Goal: Task Accomplishment & Management: Manage account settings

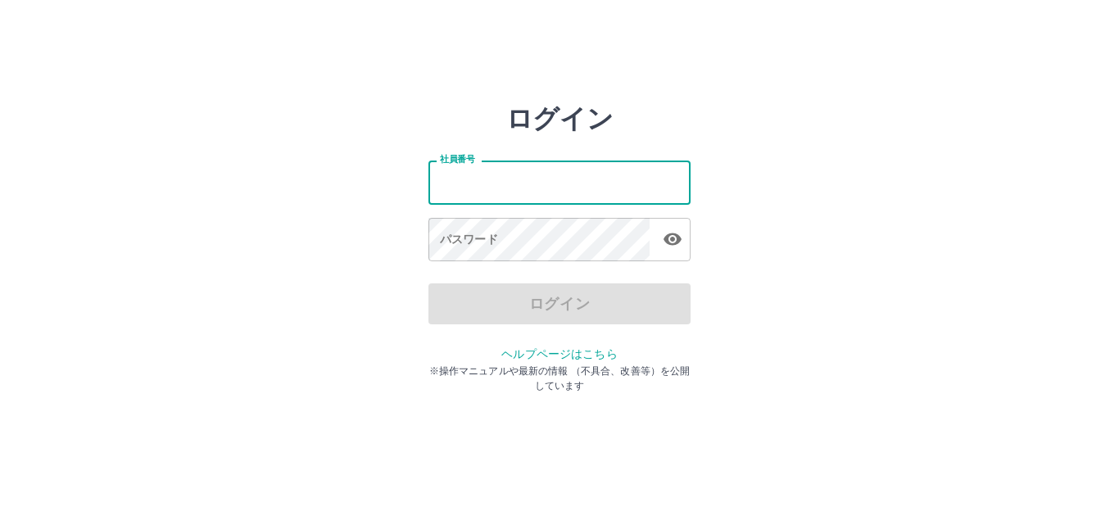
type input "*******"
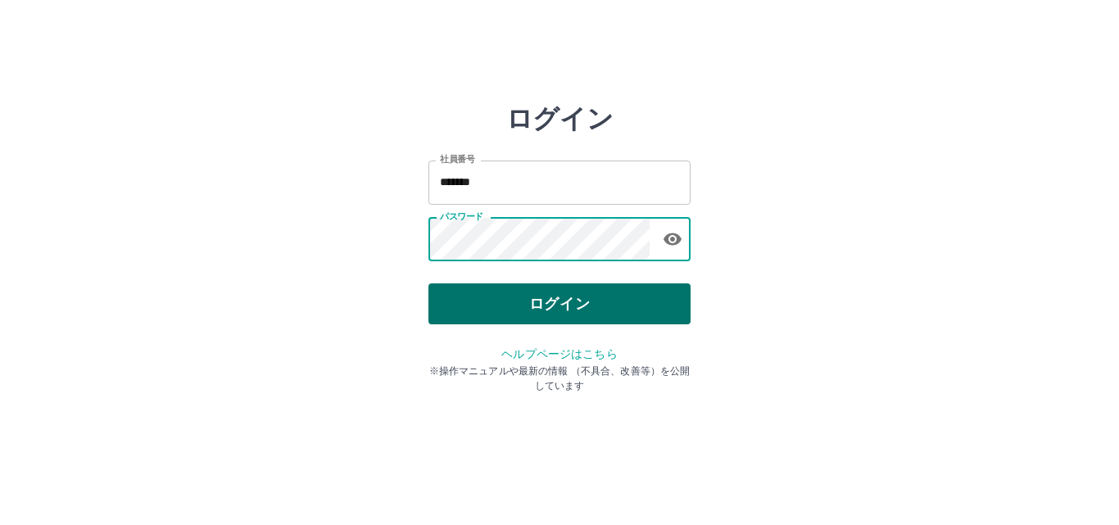
click at [527, 306] on button "ログイン" at bounding box center [559, 303] width 262 height 41
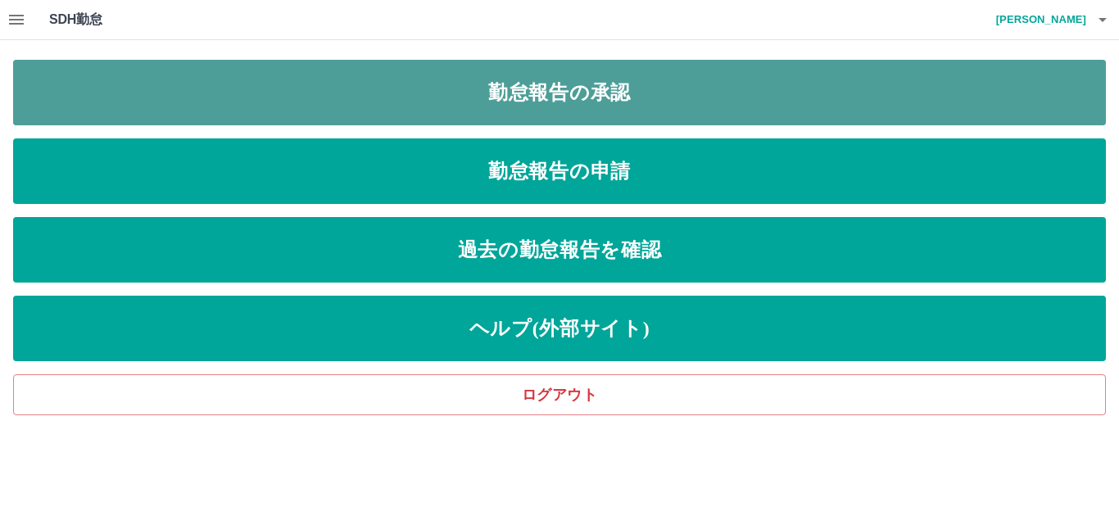
click at [536, 101] on link "勤怠報告の承認" at bounding box center [559, 93] width 1092 height 66
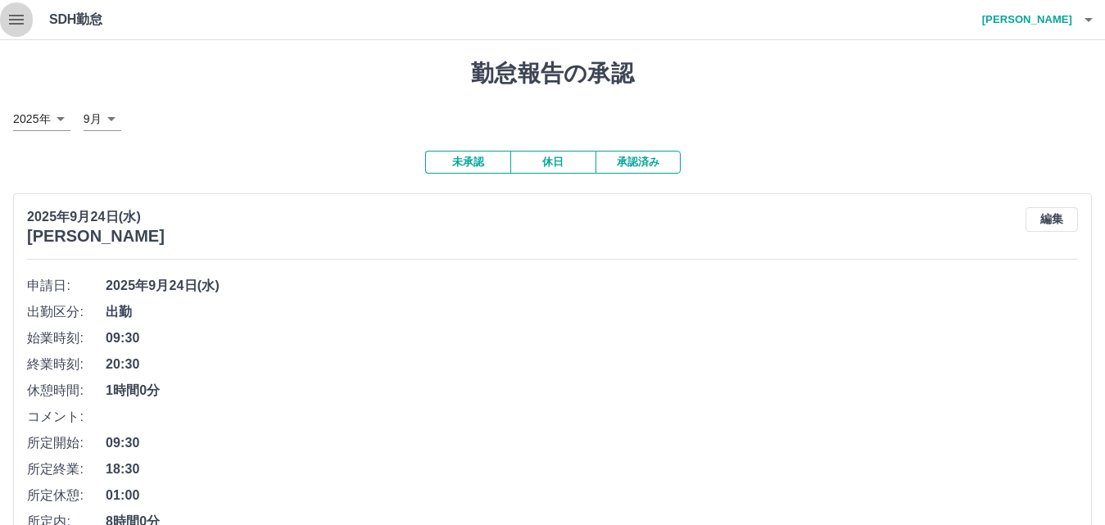
click at [20, 21] on icon "button" at bounding box center [17, 20] width 20 height 20
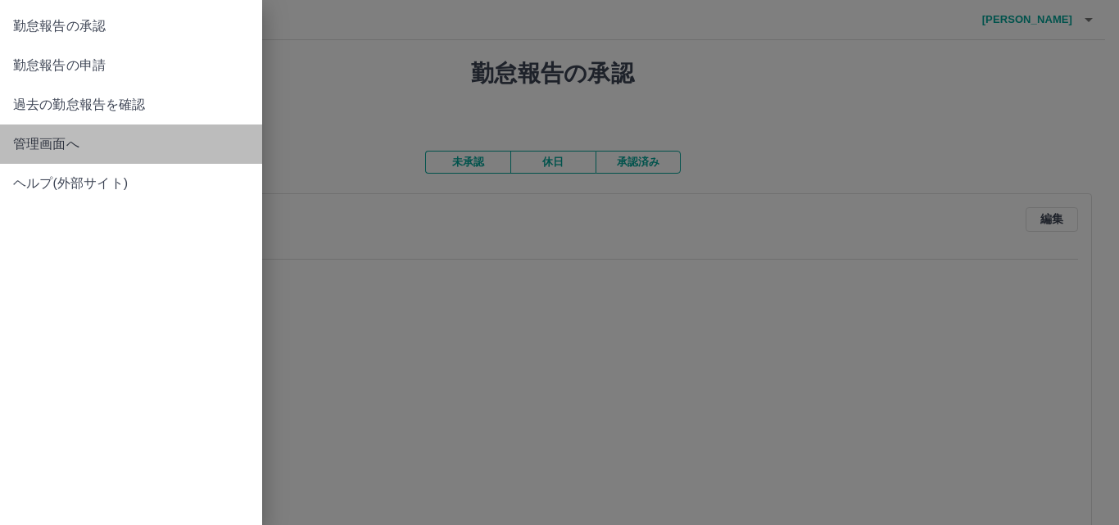
click at [51, 138] on span "管理画面へ" at bounding box center [131, 144] width 236 height 20
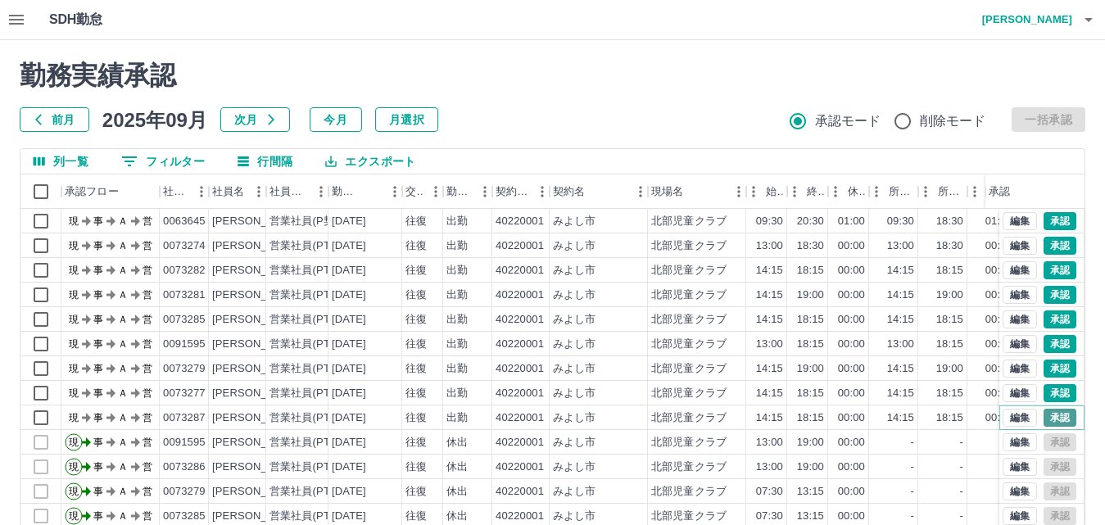
click at [1043, 410] on button "承認" at bounding box center [1059, 418] width 33 height 18
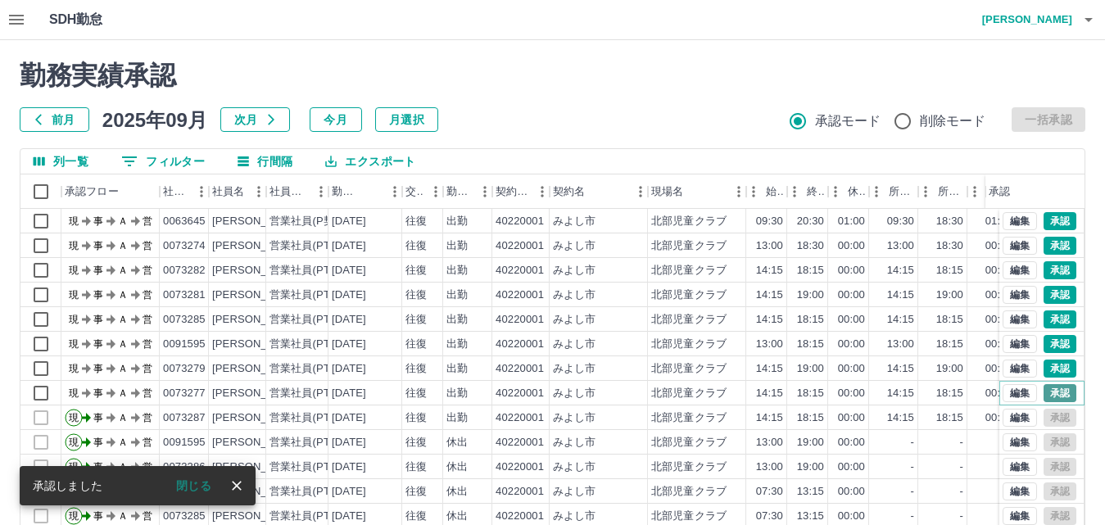
click at [1051, 387] on button "承認" at bounding box center [1059, 393] width 33 height 18
click at [1051, 364] on button "承認" at bounding box center [1059, 368] width 33 height 18
click at [1051, 340] on button "承認" at bounding box center [1059, 344] width 33 height 18
click at [1049, 314] on button "承認" at bounding box center [1059, 319] width 33 height 18
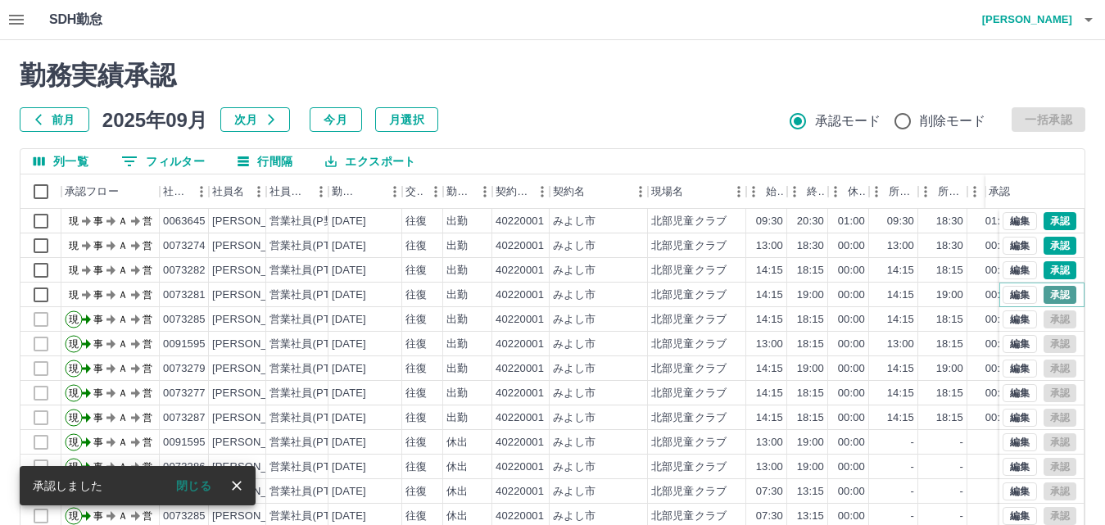
click at [1048, 292] on button "承認" at bounding box center [1059, 295] width 33 height 18
click at [1046, 271] on button "承認" at bounding box center [1059, 270] width 33 height 18
click at [1047, 246] on button "承認" at bounding box center [1059, 246] width 33 height 18
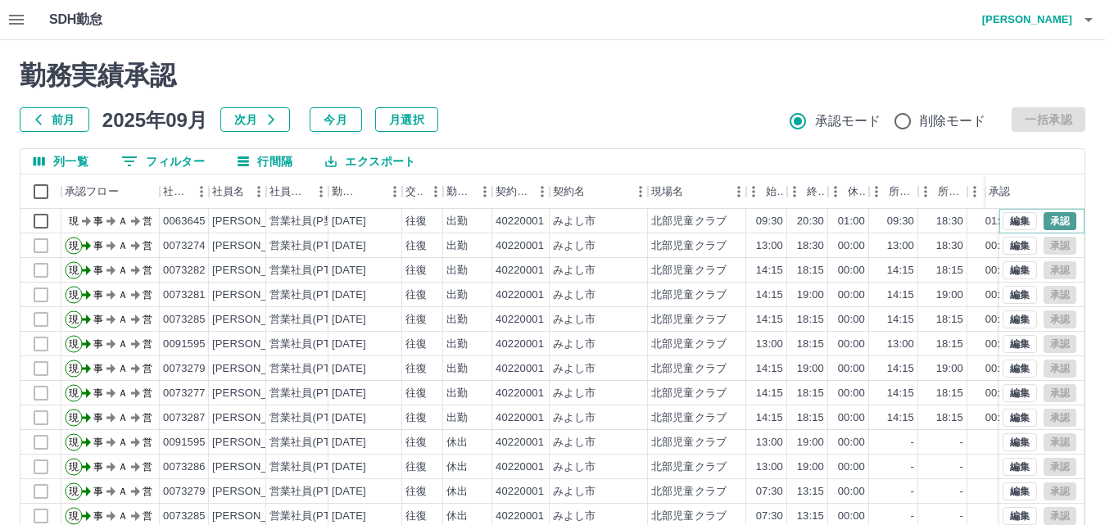
click at [1048, 222] on button "承認" at bounding box center [1059, 221] width 33 height 18
